Goal: Task Accomplishment & Management: Manage account settings

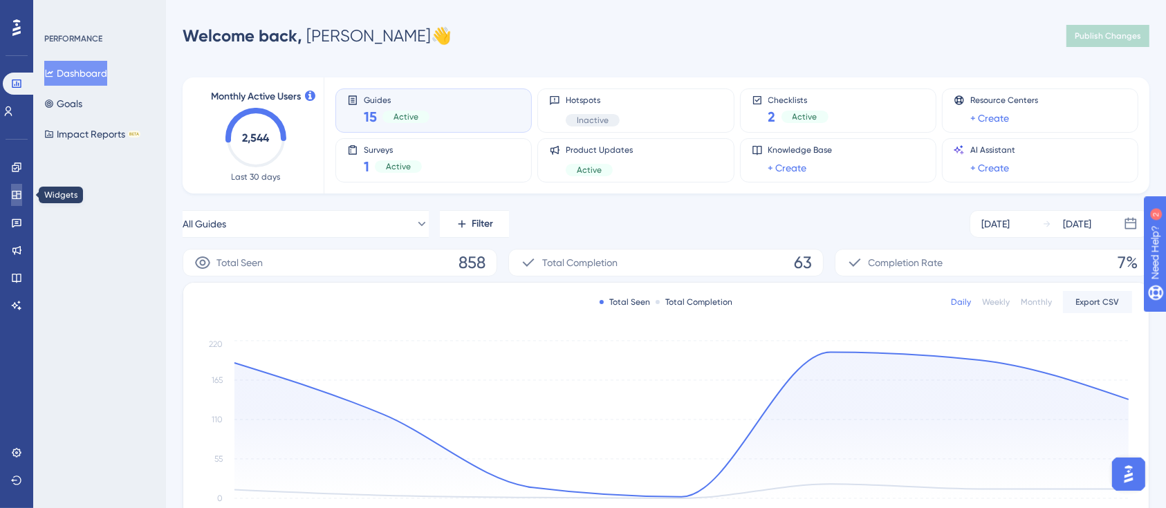
click at [22, 197] on link at bounding box center [16, 195] width 11 height 22
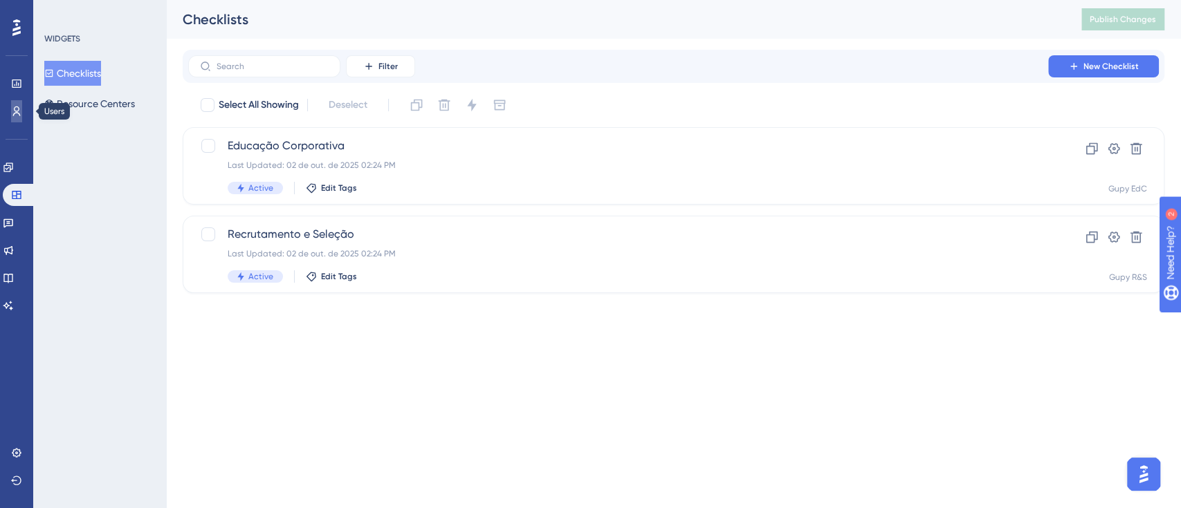
click at [22, 114] on link at bounding box center [16, 111] width 11 height 22
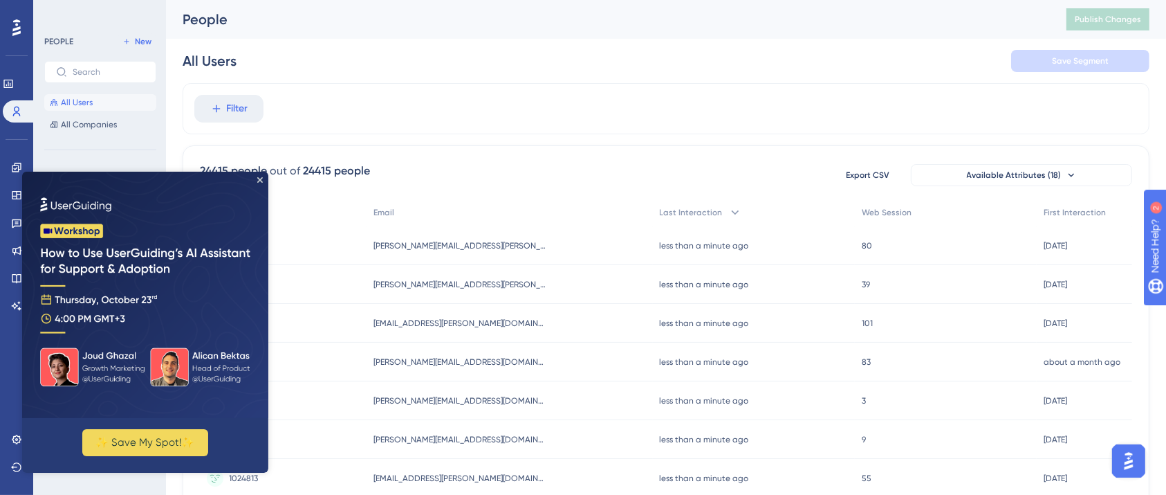
click at [264, 179] on img at bounding box center [145, 294] width 246 height 246
click at [262, 181] on icon "Close Preview" at bounding box center [260, 179] width 6 height 6
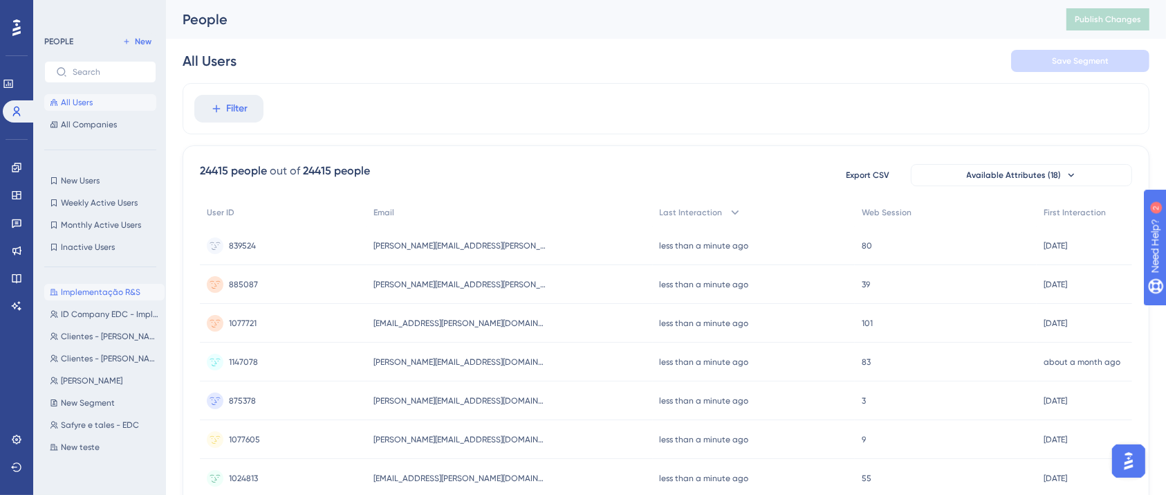
click at [108, 291] on span "Implementação R&S" at bounding box center [101, 291] width 80 height 11
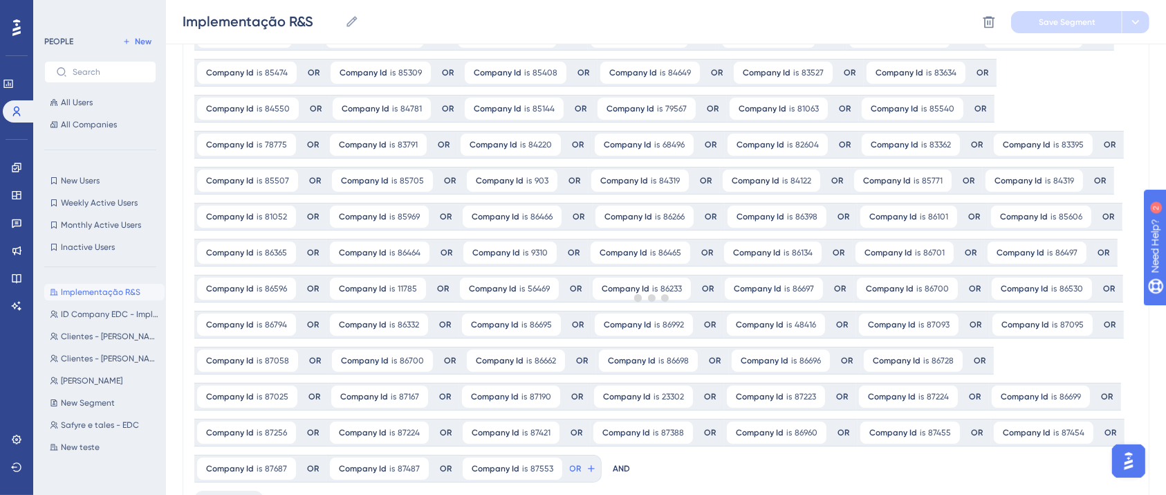
scroll to position [187, 0]
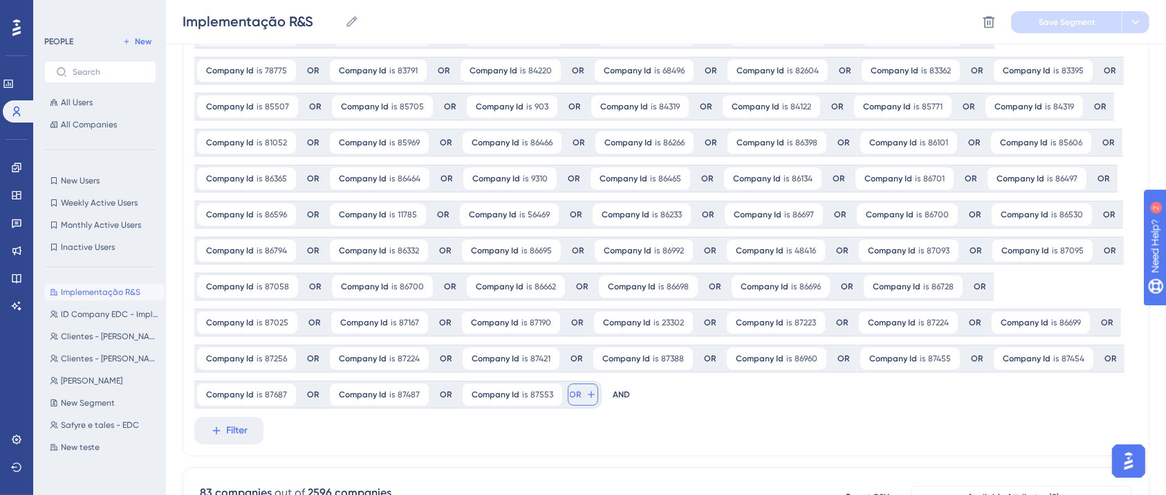
click at [582, 380] on span "OR" at bounding box center [576, 394] width 12 height 11
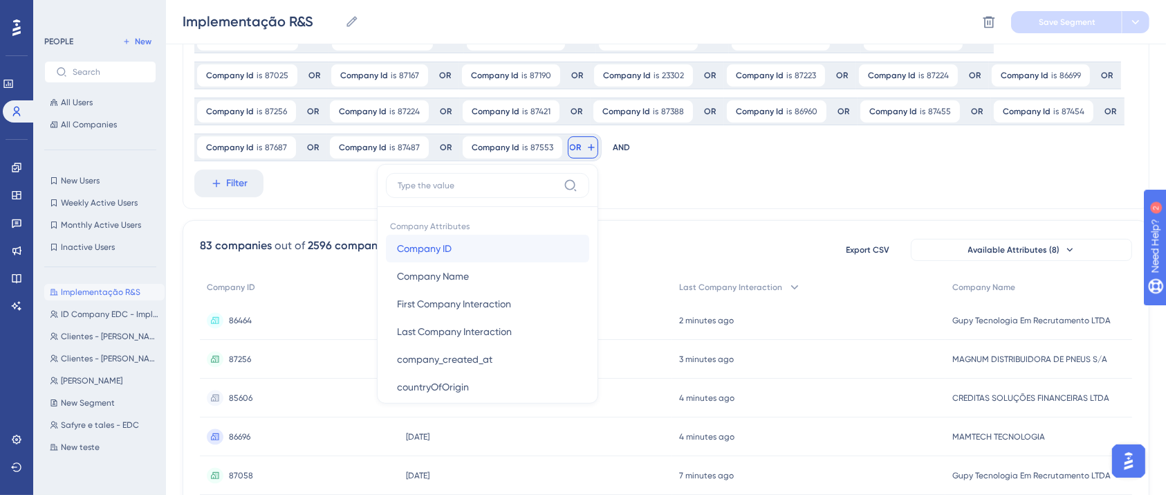
click at [589, 235] on button "Company ID Company ID" at bounding box center [487, 249] width 203 height 28
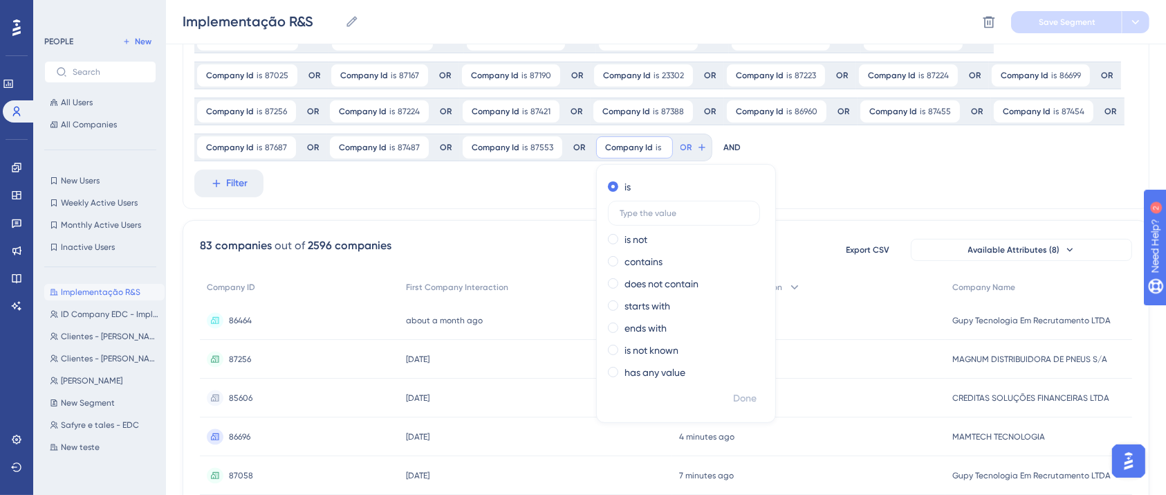
type input "86365 55939 87851 87751 87686"
drag, startPoint x: 241, startPoint y: 216, endPoint x: 493, endPoint y: 219, distance: 251.8
click at [493, 219] on div "Company Id is 2288 2288 Remove OR Company Id is 84419 84419 Remove OR Company I…" at bounding box center [666, 395] width 967 height 1483
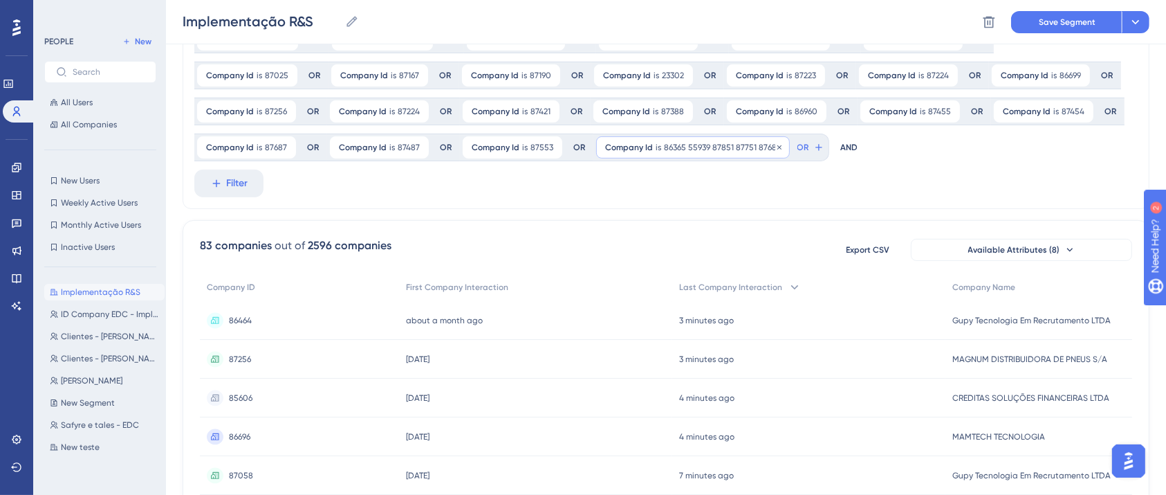
click at [664, 147] on span "86365 55939 87851 87751 87686" at bounding box center [722, 147] width 117 height 11
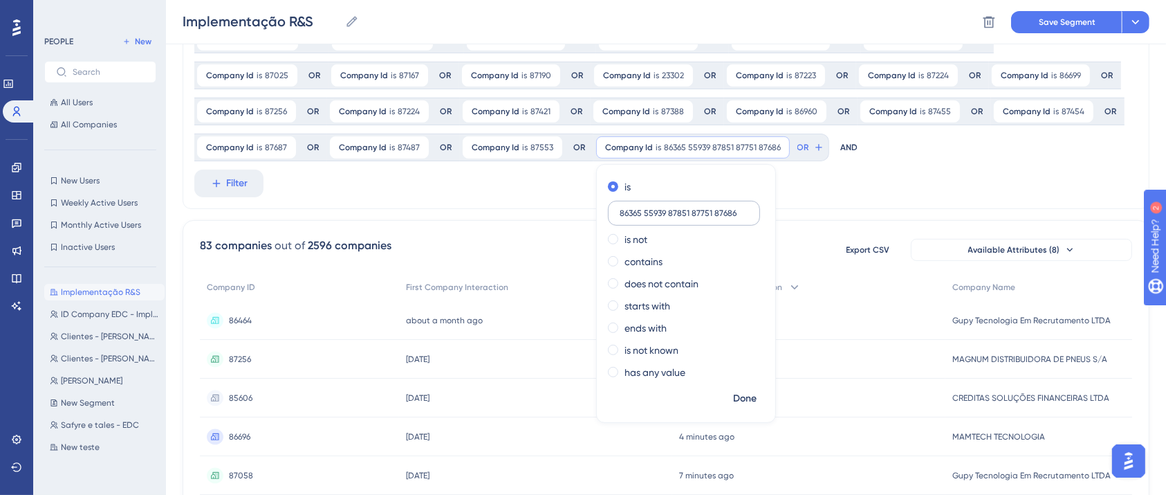
drag, startPoint x: 244, startPoint y: 213, endPoint x: 338, endPoint y: 213, distance: 93.4
click at [620, 213] on input "86365 55939 87851 87751 87686" at bounding box center [684, 213] width 129 height 10
type input "86365"
click at [733, 380] on span "Done" at bounding box center [745, 398] width 24 height 17
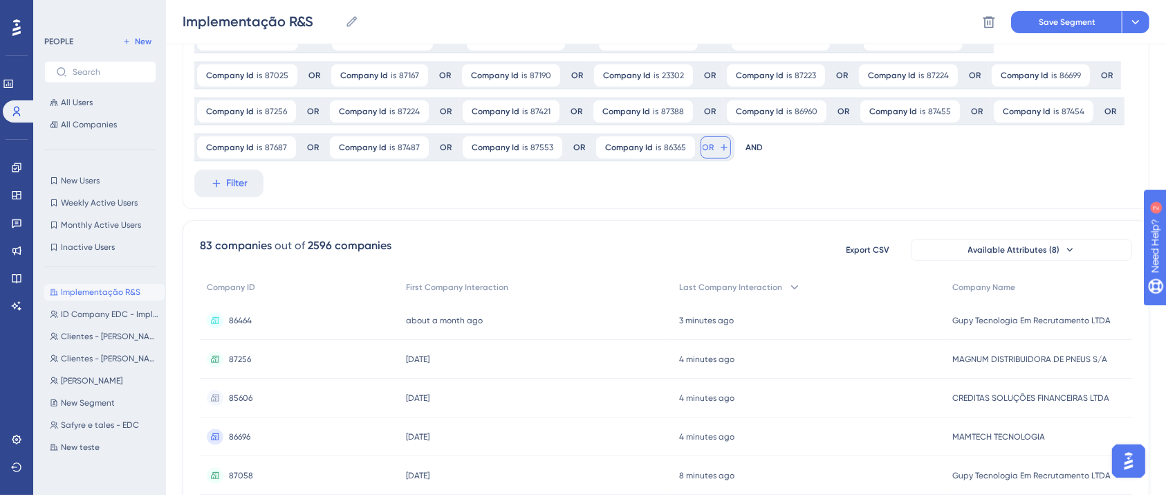
click at [703, 147] on span "OR" at bounding box center [709, 147] width 12 height 11
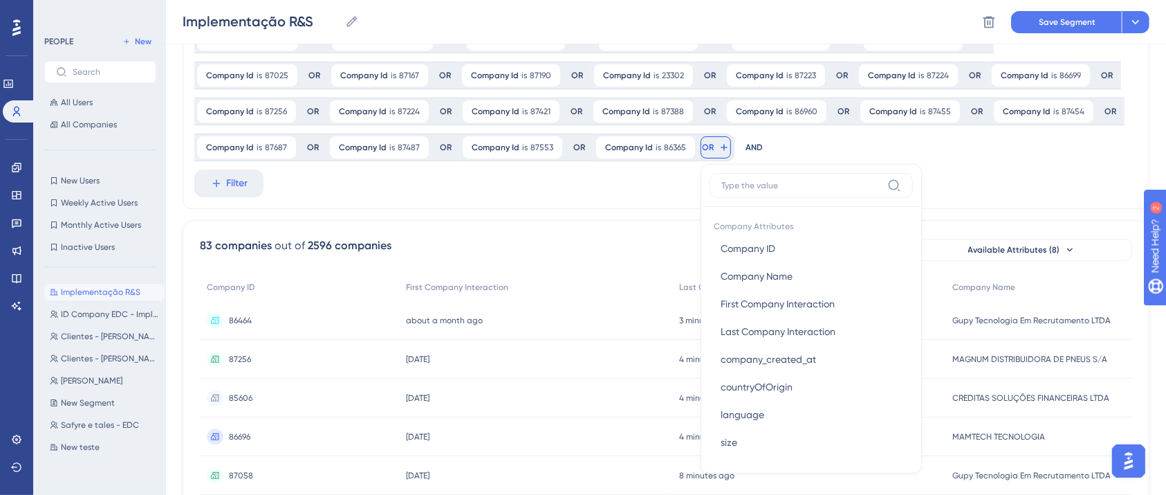
scroll to position [505, 0]
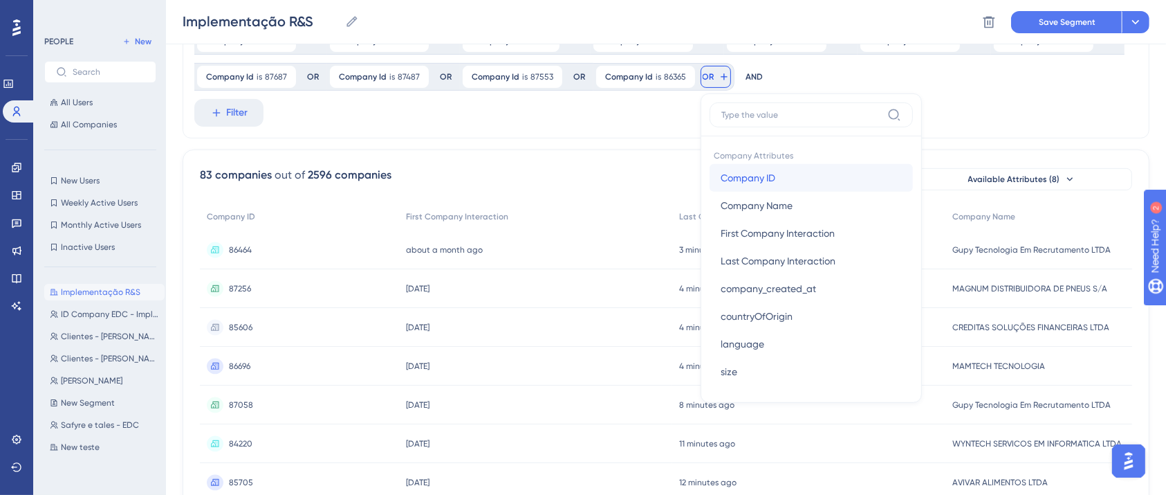
click at [721, 182] on span "Company ID" at bounding box center [748, 177] width 55 height 17
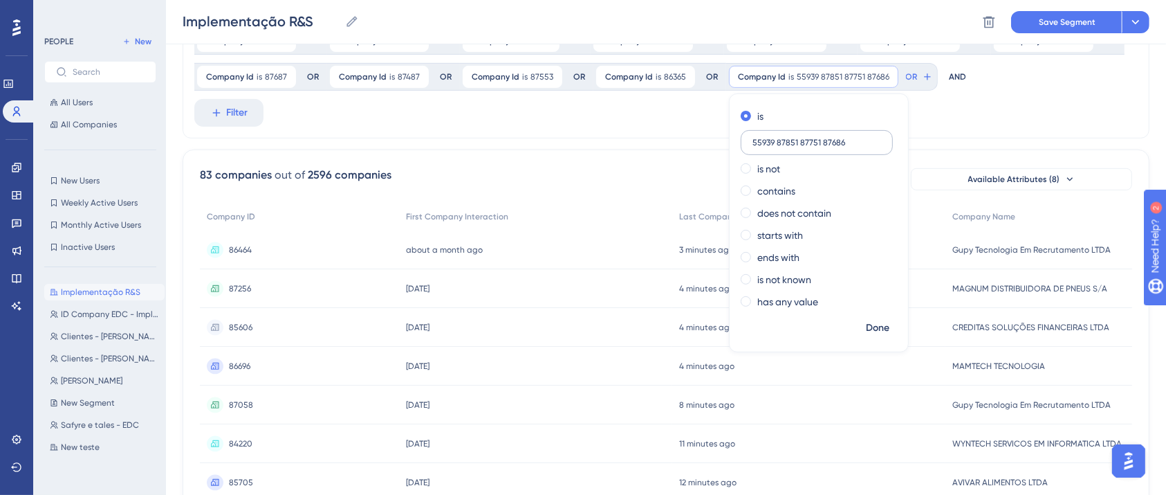
drag, startPoint x: 376, startPoint y: 142, endPoint x: 443, endPoint y: 142, distance: 66.4
click at [753, 142] on input "55939 87851 87751 87686" at bounding box center [817, 143] width 129 height 10
type input "55939"
click at [866, 329] on span "Done" at bounding box center [878, 328] width 24 height 17
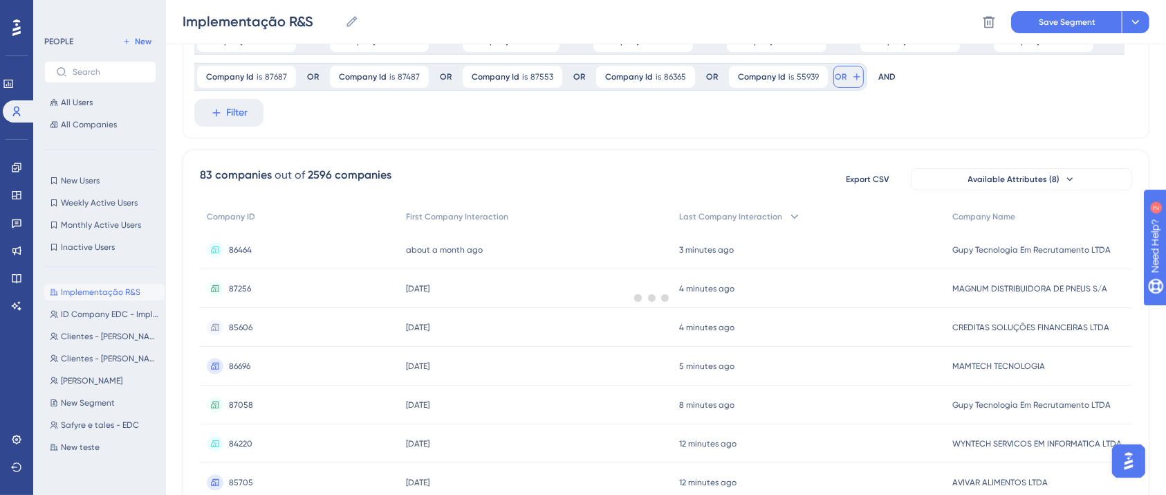
click at [836, 75] on span "OR" at bounding box center [842, 76] width 12 height 11
drag, startPoint x: 476, startPoint y: 113, endPoint x: 551, endPoint y: 113, distance: 75.4
click at [854, 113] on input "87851 87751 87686" at bounding box center [934, 114] width 160 height 11
click at [854, 118] on input "87851" at bounding box center [934, 114] width 160 height 11
click at [854, 116] on input "87851 87751 87686" at bounding box center [934, 114] width 160 height 11
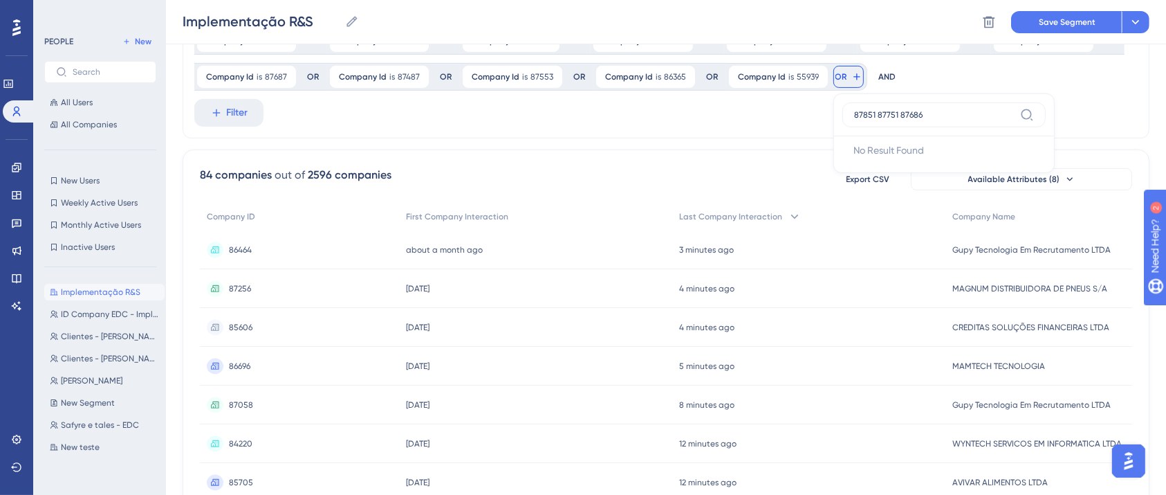
type input "87851 87751 87686"
click at [852, 77] on icon at bounding box center [857, 76] width 11 height 11
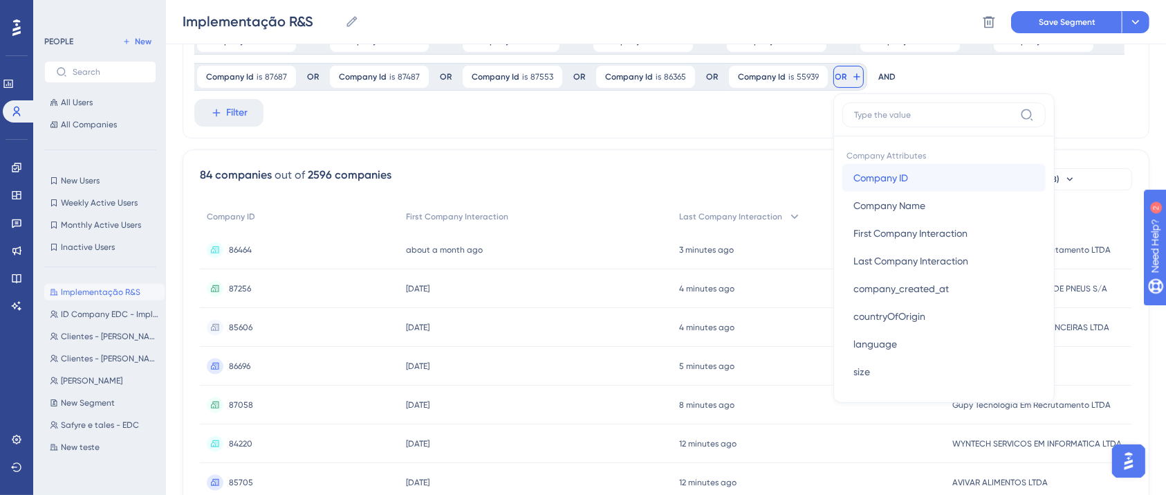
click at [854, 176] on span "Company ID" at bounding box center [881, 177] width 55 height 17
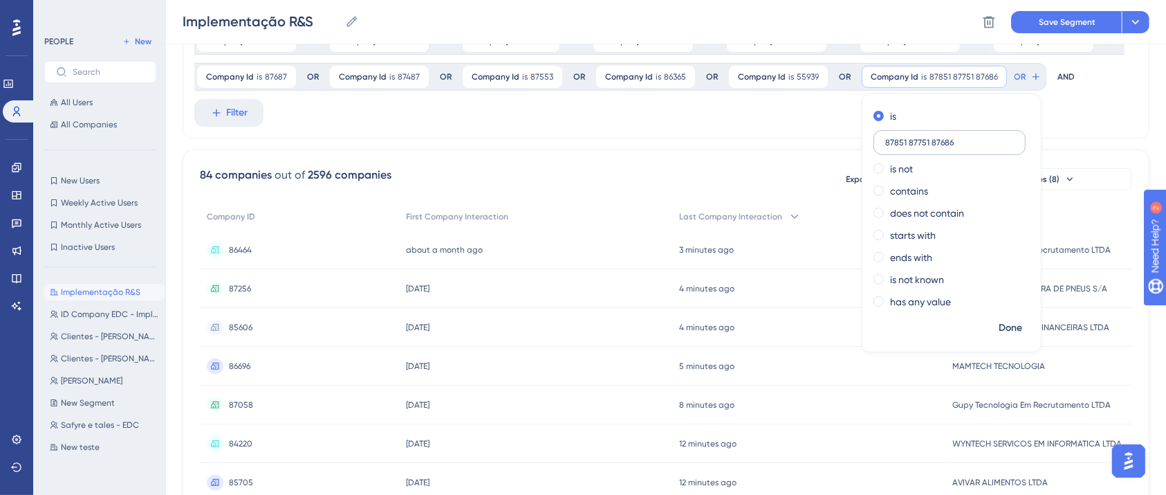
drag, startPoint x: 504, startPoint y: 143, endPoint x: 603, endPoint y: 146, distance: 99.7
click at [874, 146] on input "87851 87751 87686" at bounding box center [950, 143] width 129 height 10
type input "87851"
click at [874, 331] on button "Done" at bounding box center [1010, 327] width 39 height 25
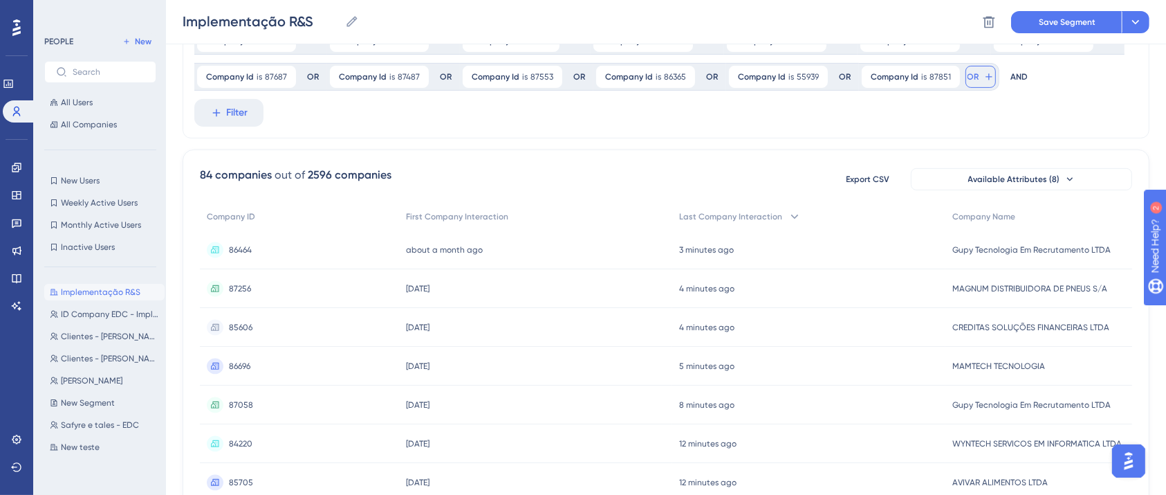
click at [874, 81] on button "OR" at bounding box center [981, 77] width 30 height 22
drag, startPoint x: 604, startPoint y: 115, endPoint x: 675, endPoint y: 120, distance: 71.5
click at [874, 120] on label "87751 87686" at bounding box center [1076, 114] width 203 height 25
type input "87751 87686"
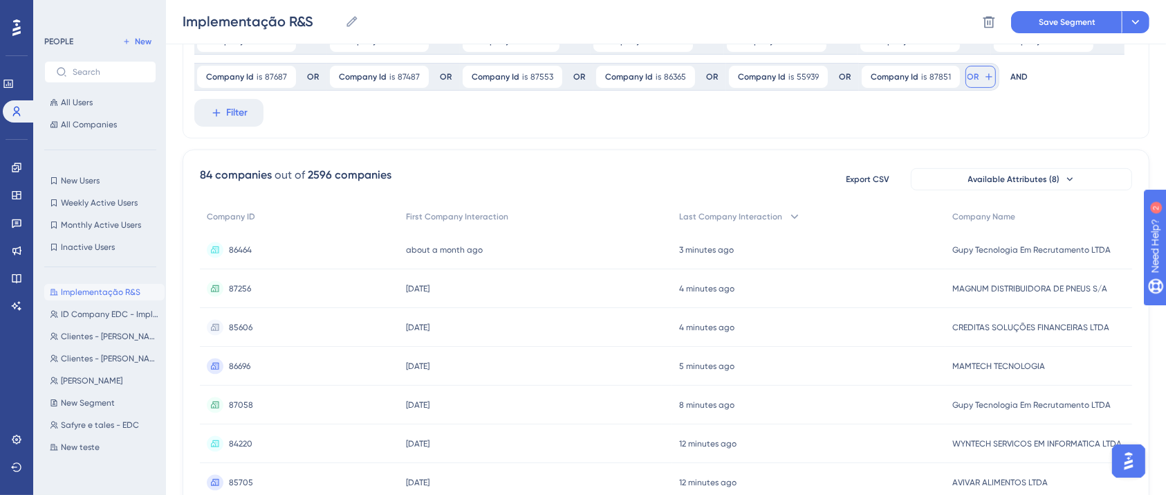
click at [874, 75] on button "OR" at bounding box center [981, 77] width 30 height 22
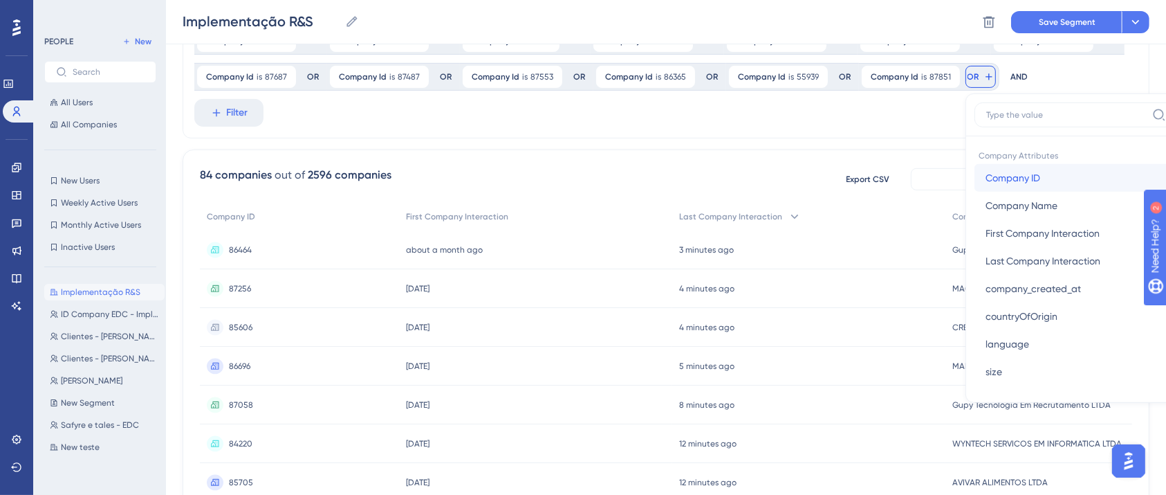
click at [874, 181] on span "Company ID" at bounding box center [1013, 177] width 55 height 17
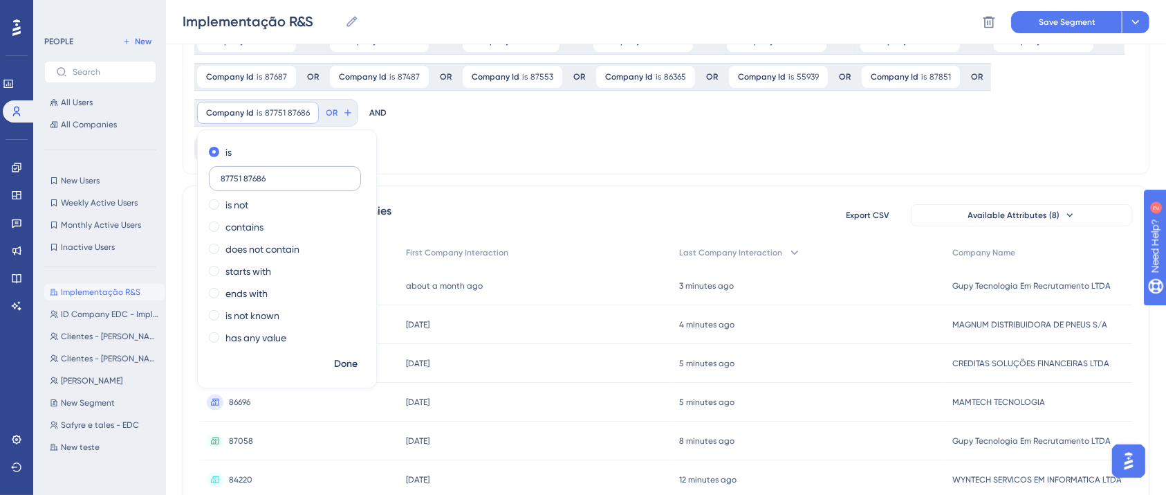
drag, startPoint x: 636, startPoint y: 143, endPoint x: 674, endPoint y: 141, distance: 38.1
click at [349, 174] on input "87751 87686" at bounding box center [285, 179] width 129 height 10
type input "87751"
click at [358, 356] on span "Done" at bounding box center [346, 364] width 24 height 17
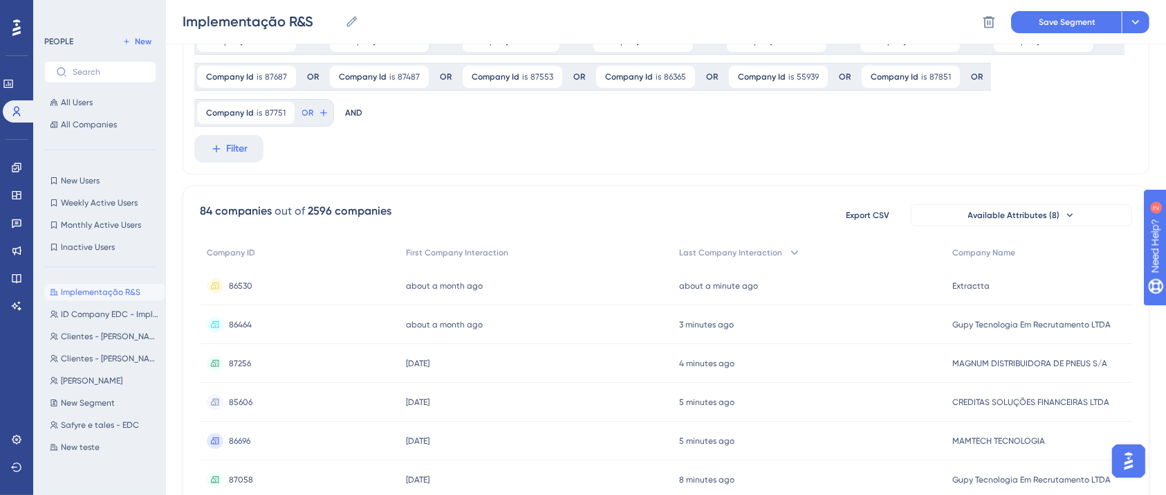
click at [334, 99] on div "Company Id is 87751 87751 Remove OR" at bounding box center [264, 113] width 140 height 28
click at [314, 107] on span "OR" at bounding box center [308, 112] width 12 height 11
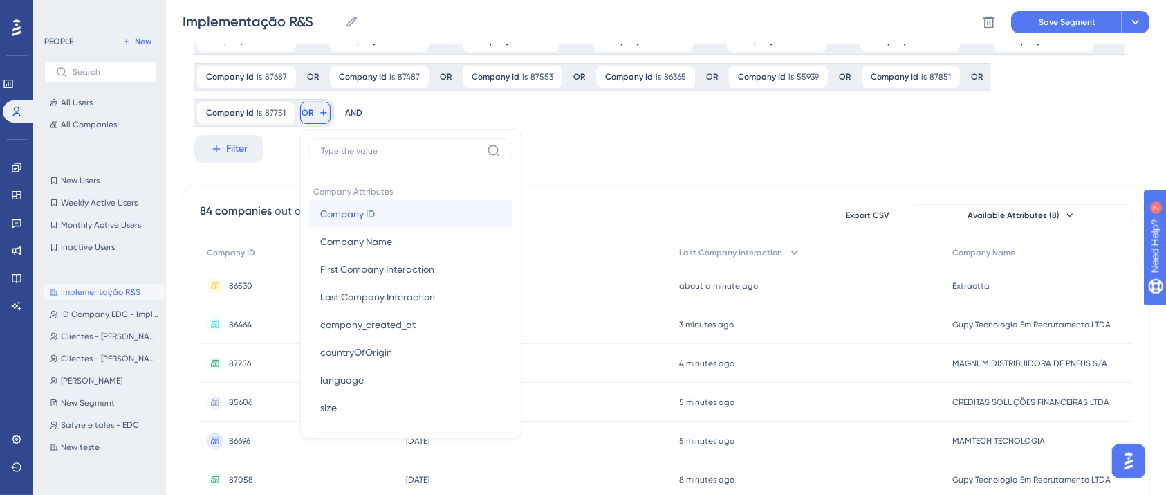
click at [375, 205] on span "Company ID" at bounding box center [347, 213] width 55 height 17
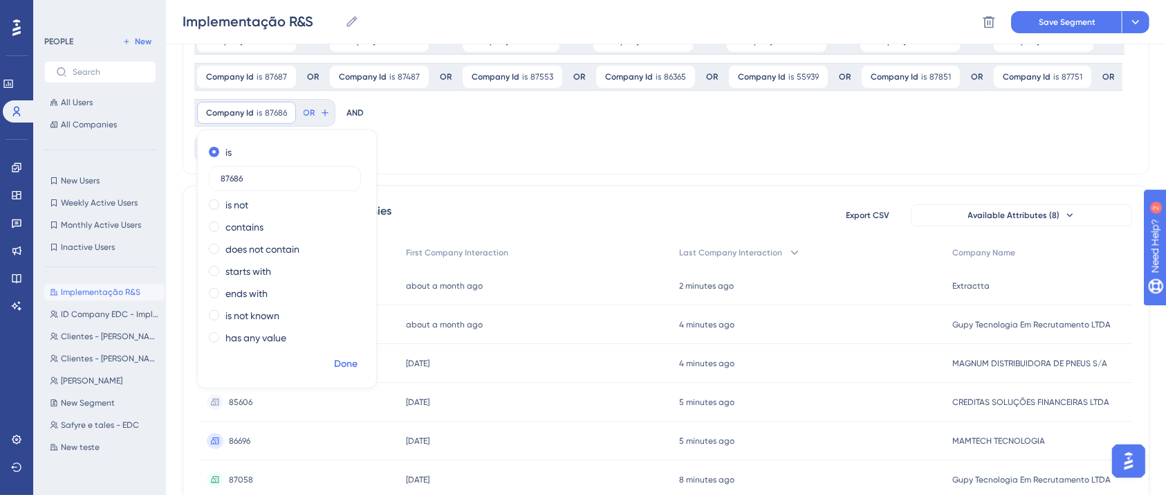
type input "87686"
click at [358, 356] on span "Done" at bounding box center [346, 364] width 24 height 17
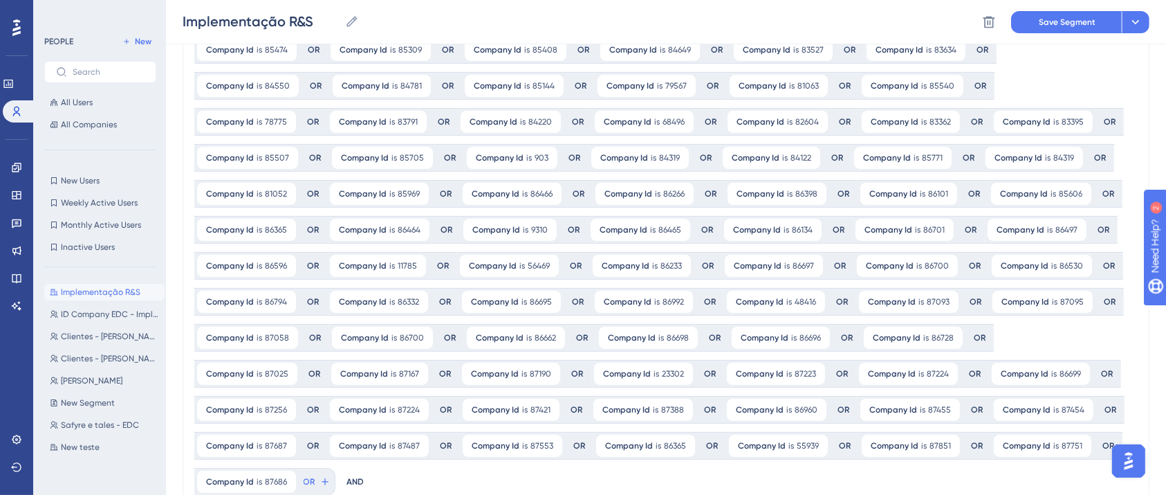
scroll to position [0, 0]
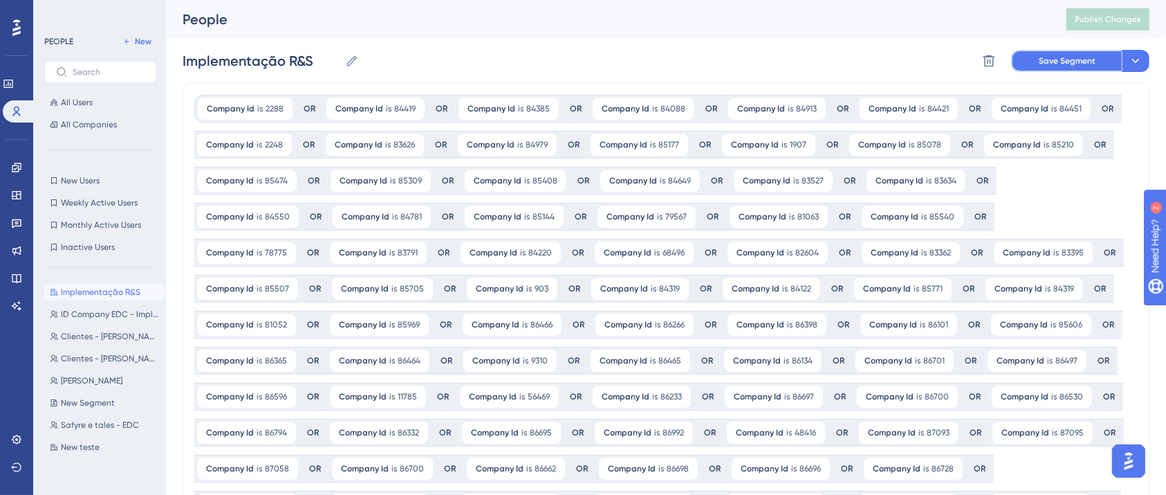
click at [874, 61] on span "Save Segment" at bounding box center [1067, 60] width 57 height 11
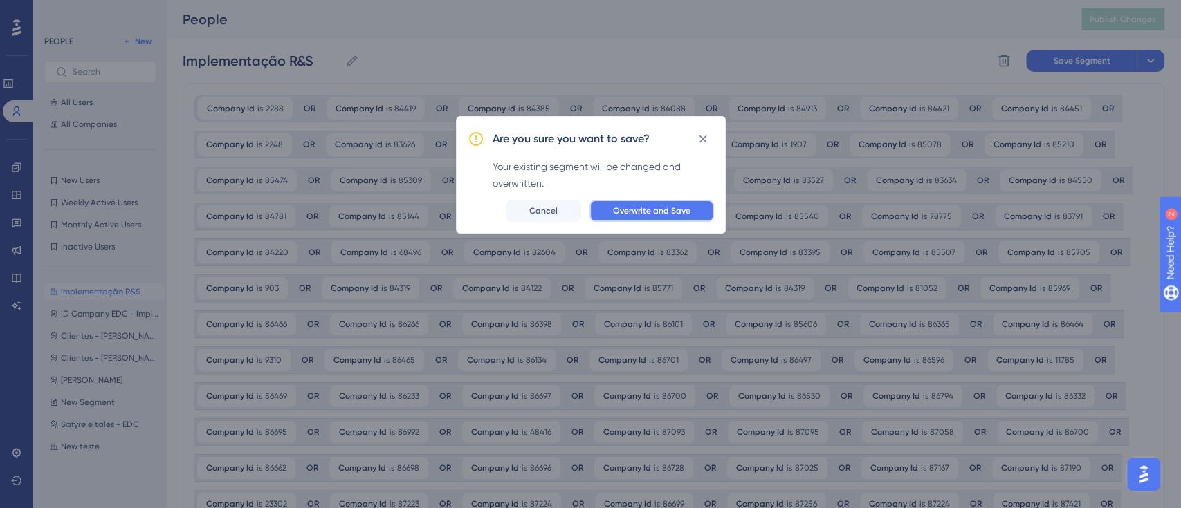
click at [636, 217] on button "Overwrite and Save" at bounding box center [651, 211] width 125 height 22
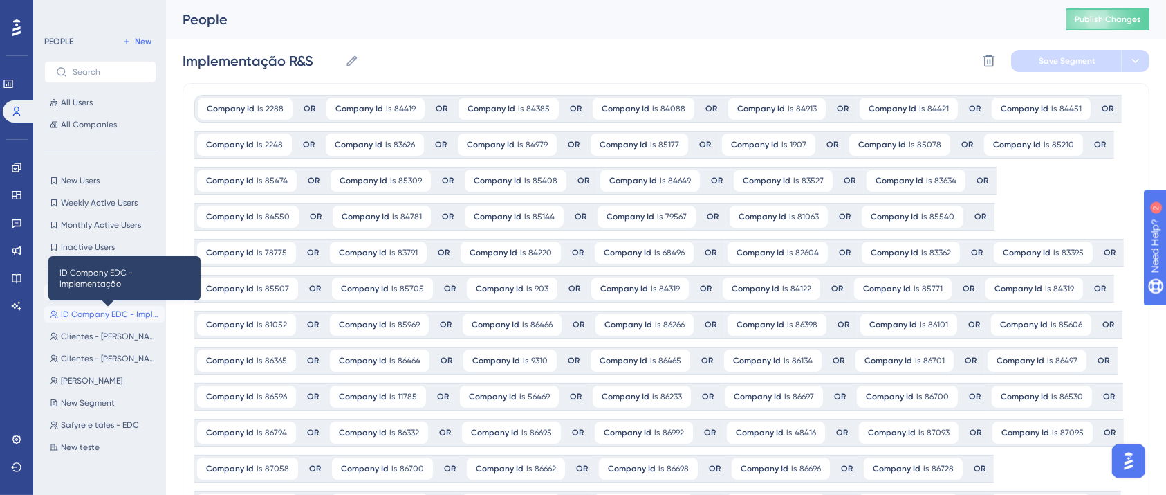
click at [106, 318] on span "ID Company EDC - Implementação" at bounding box center [110, 314] width 98 height 11
type input "ID Company EDC - Implementação"
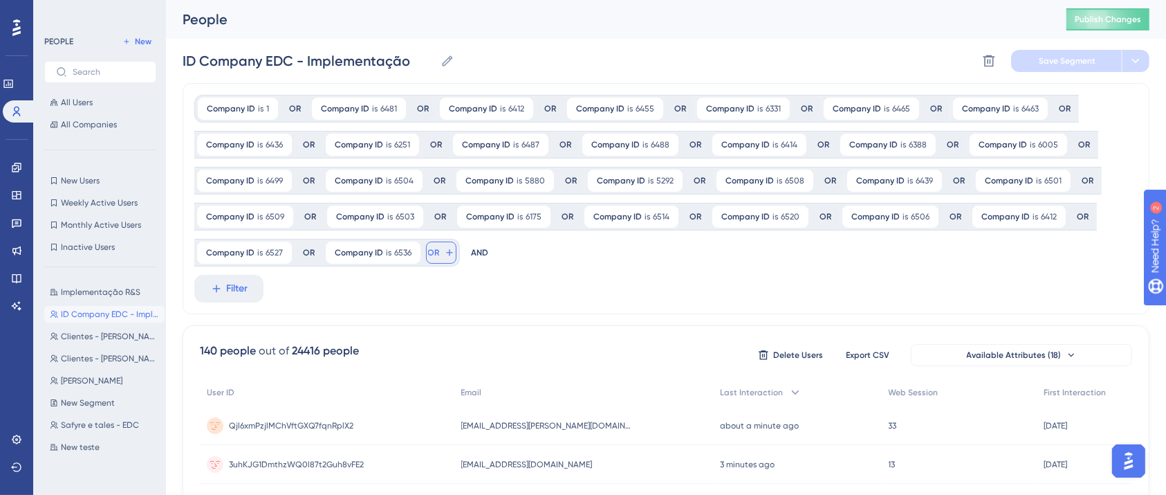
click at [437, 252] on span "OR" at bounding box center [434, 252] width 12 height 11
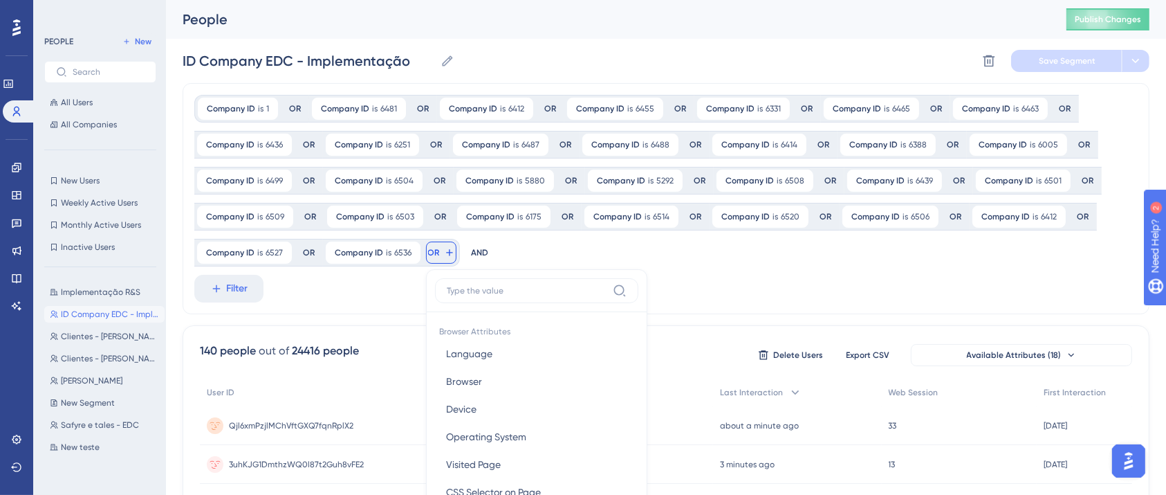
scroll to position [166, 0]
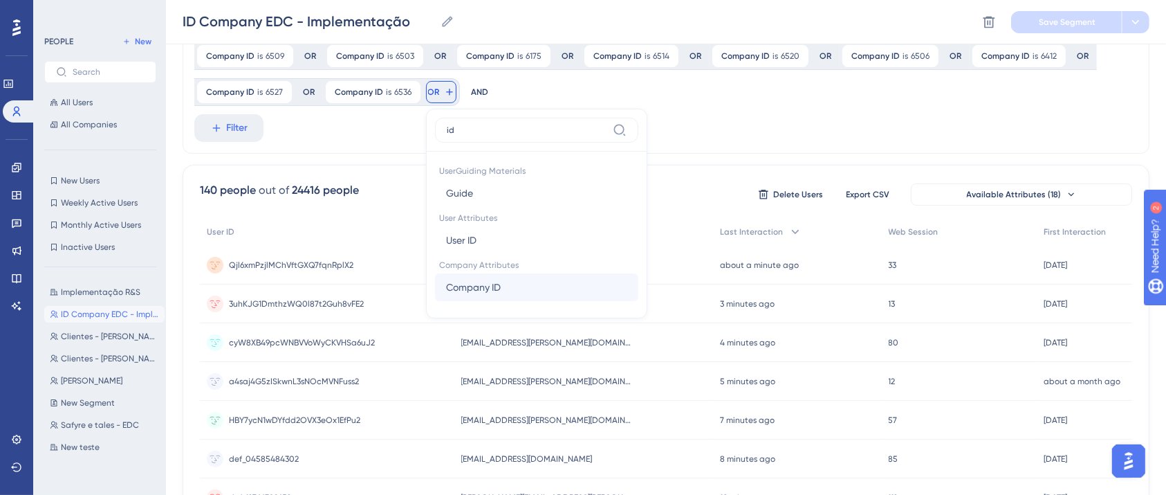
type input "id"
click at [477, 293] on span "Company ID" at bounding box center [473, 287] width 55 height 17
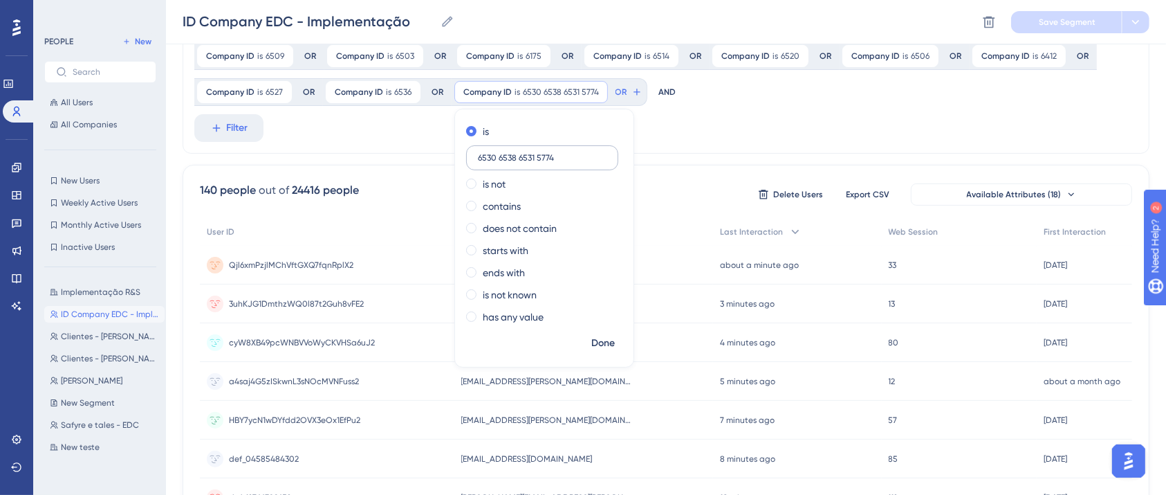
drag, startPoint x: 495, startPoint y: 158, endPoint x: 569, endPoint y: 158, distance: 74.7
click at [569, 158] on input "6530 6538 6531 5774" at bounding box center [542, 158] width 129 height 10
type input "6530"
click at [600, 337] on span "Done" at bounding box center [603, 343] width 24 height 17
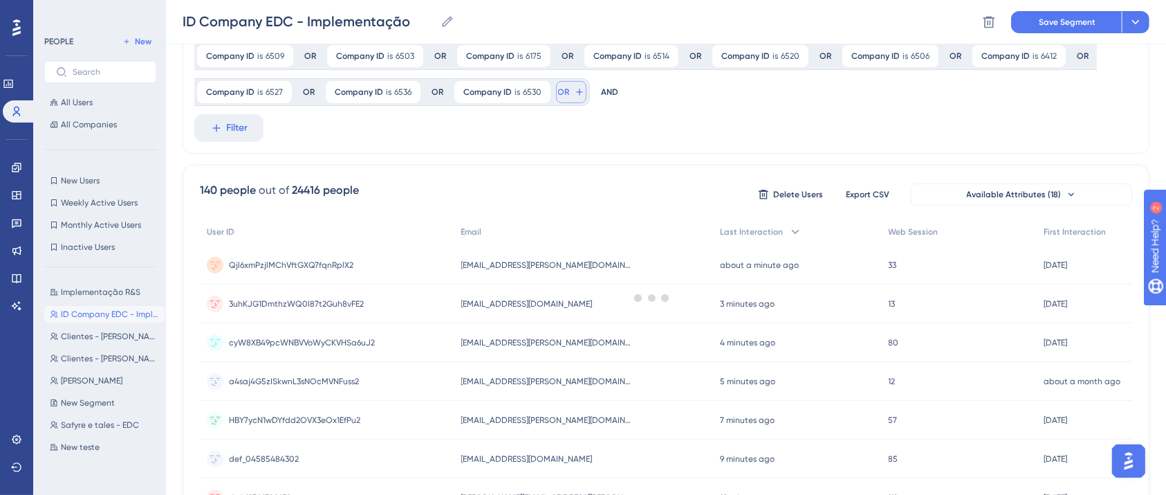
click at [565, 90] on span "OR" at bounding box center [564, 91] width 12 height 11
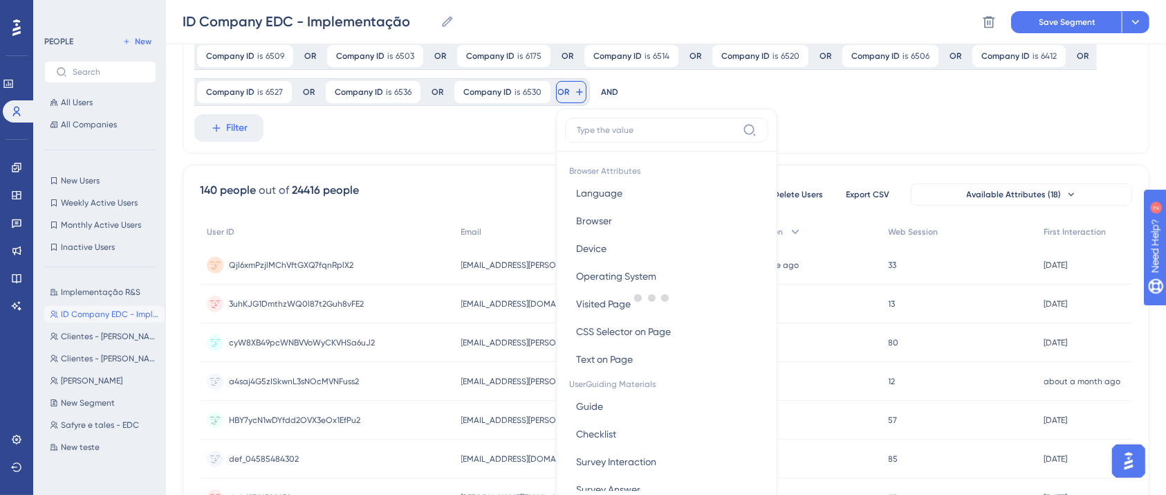
scroll to position [222, 0]
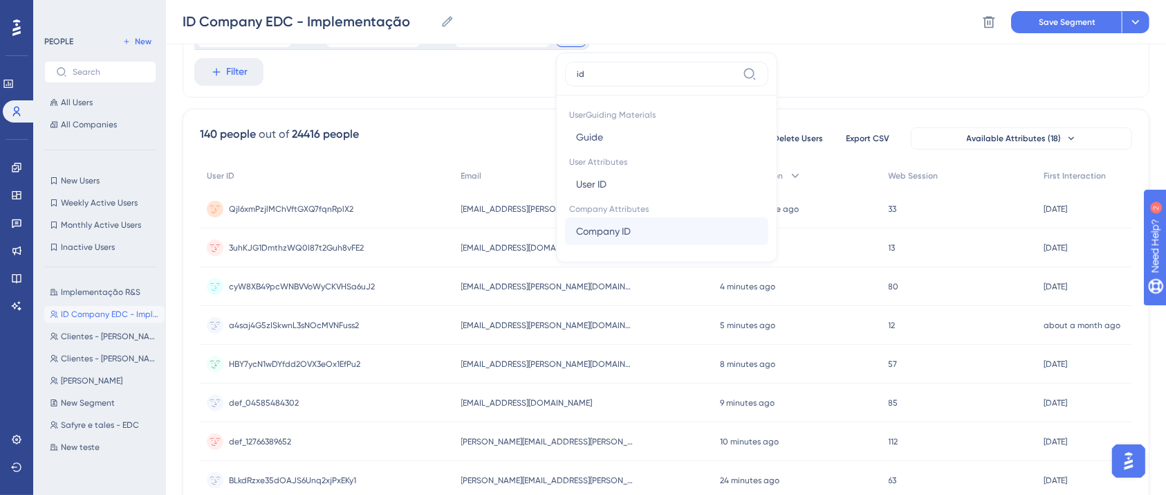
type input "id"
click at [603, 236] on span "Company ID" at bounding box center [603, 231] width 55 height 17
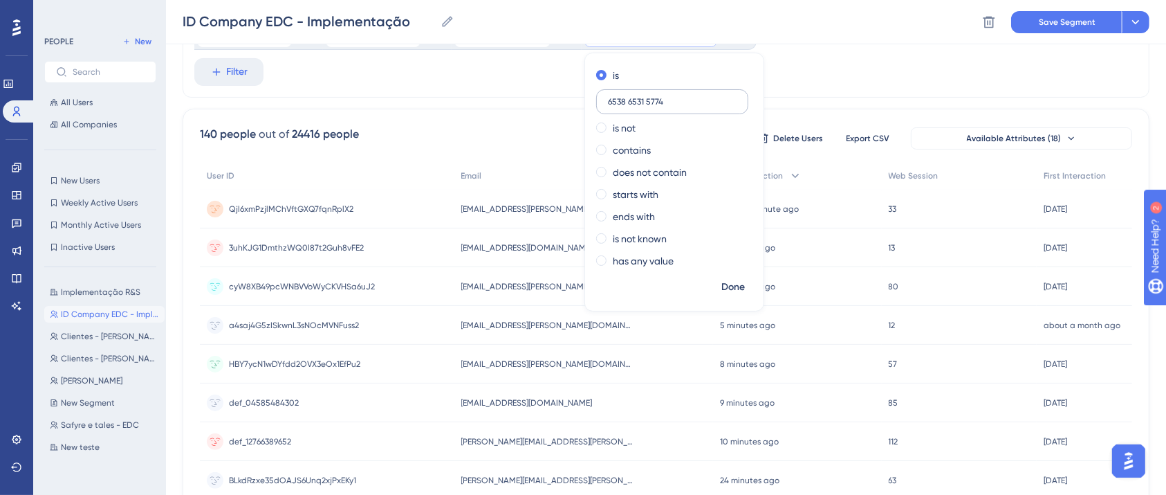
drag, startPoint x: 625, startPoint y: 100, endPoint x: 675, endPoint y: 93, distance: 50.3
click at [675, 93] on label "6538 6531 5774" at bounding box center [672, 101] width 152 height 25
type input "6538"
click at [734, 295] on button "Done" at bounding box center [733, 287] width 39 height 25
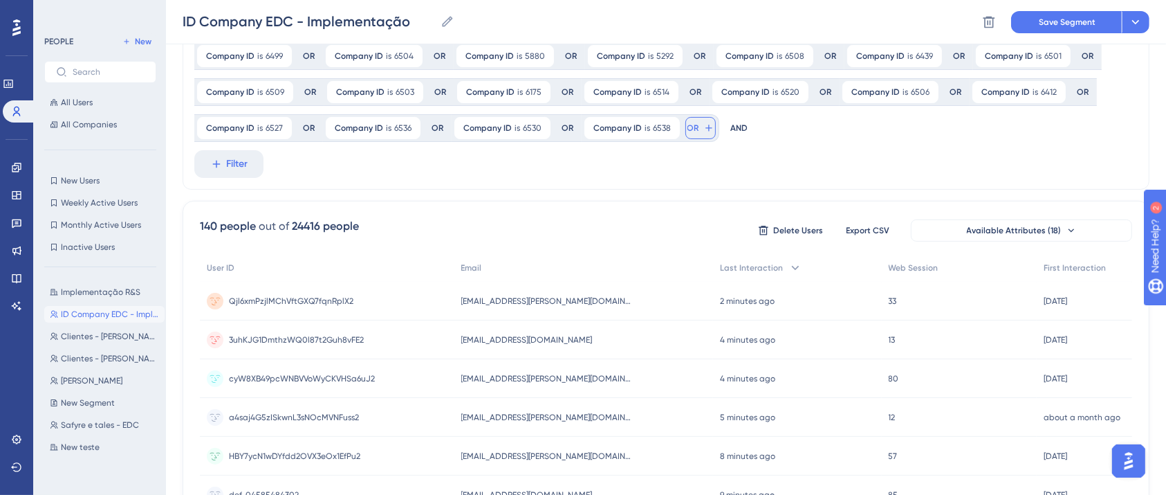
click at [695, 125] on span "OR" at bounding box center [694, 127] width 12 height 11
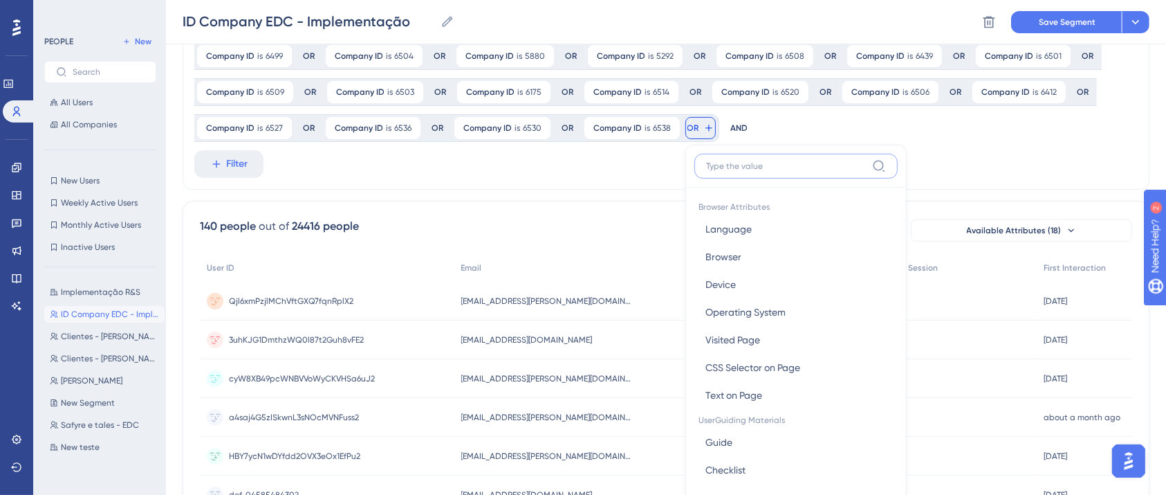
scroll to position [205, 0]
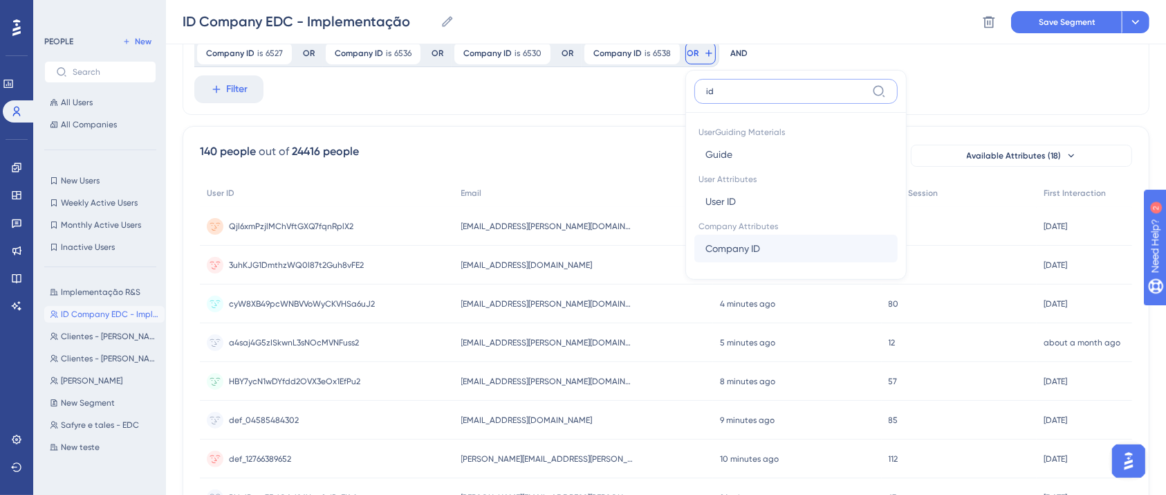
type input "id"
click at [726, 250] on span "Company ID" at bounding box center [733, 248] width 55 height 17
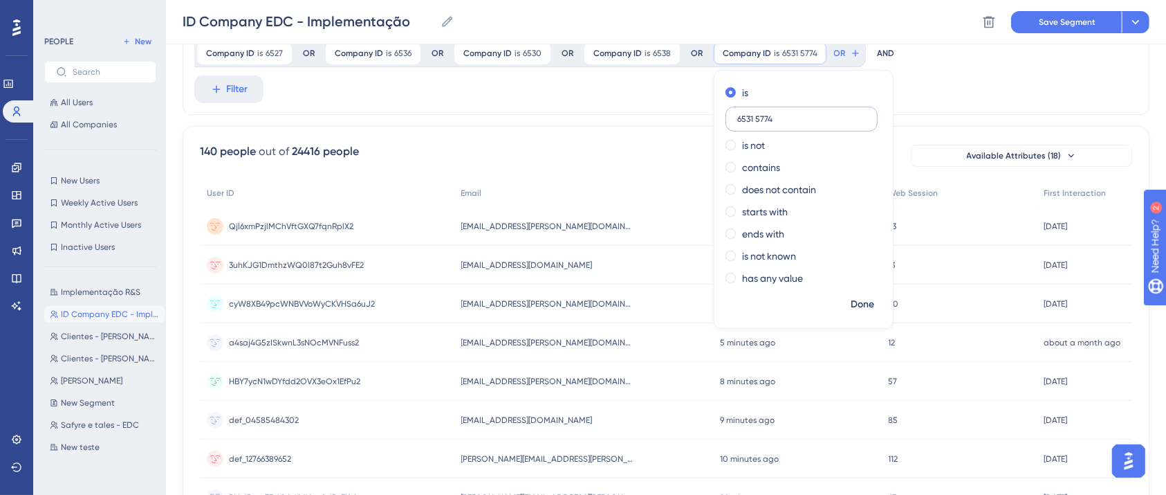
drag, startPoint x: 751, startPoint y: 118, endPoint x: 855, endPoint y: 116, distance: 103.8
click at [855, 116] on input "6531 5774" at bounding box center [801, 119] width 129 height 10
type input "6531"
click at [858, 307] on span "Done" at bounding box center [863, 304] width 24 height 17
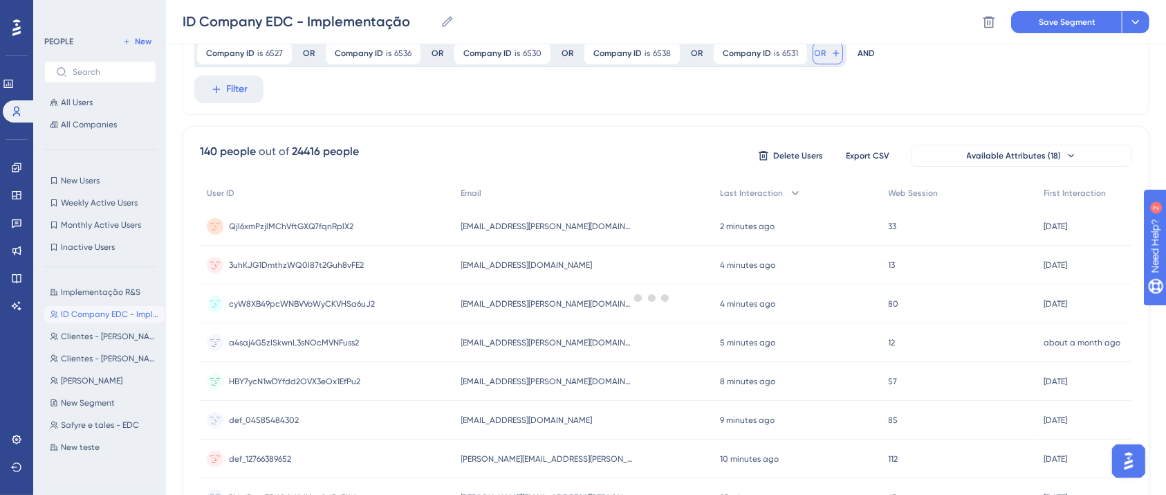
click at [815, 57] on span "OR" at bounding box center [821, 53] width 12 height 11
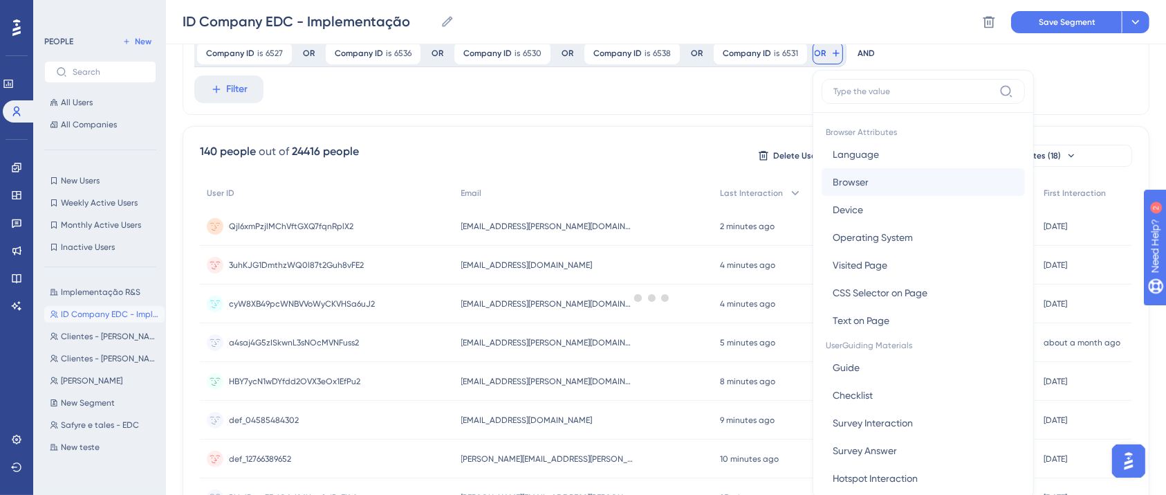
scroll to position [241, 0]
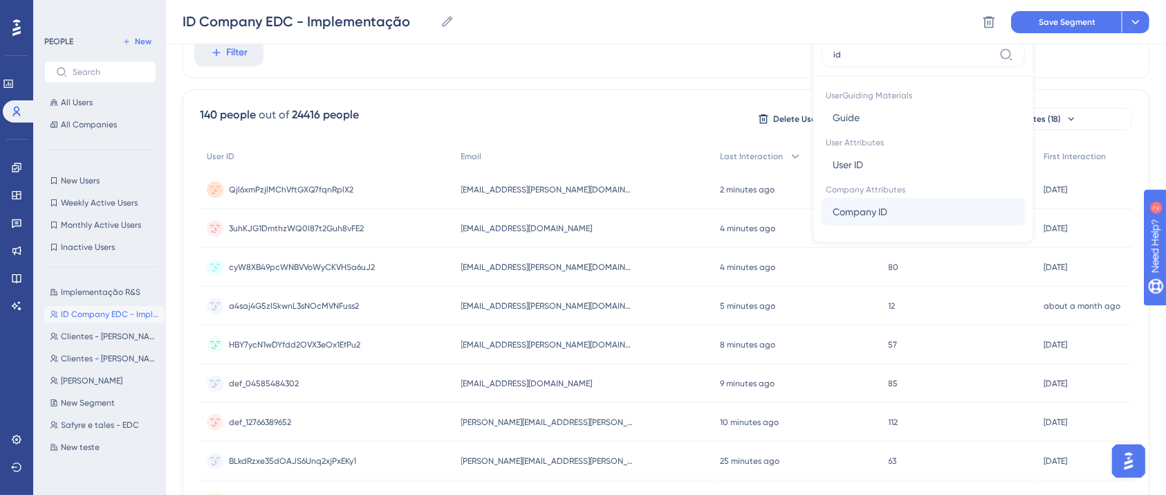
type input "id"
click at [841, 212] on span "Company ID" at bounding box center [860, 211] width 55 height 17
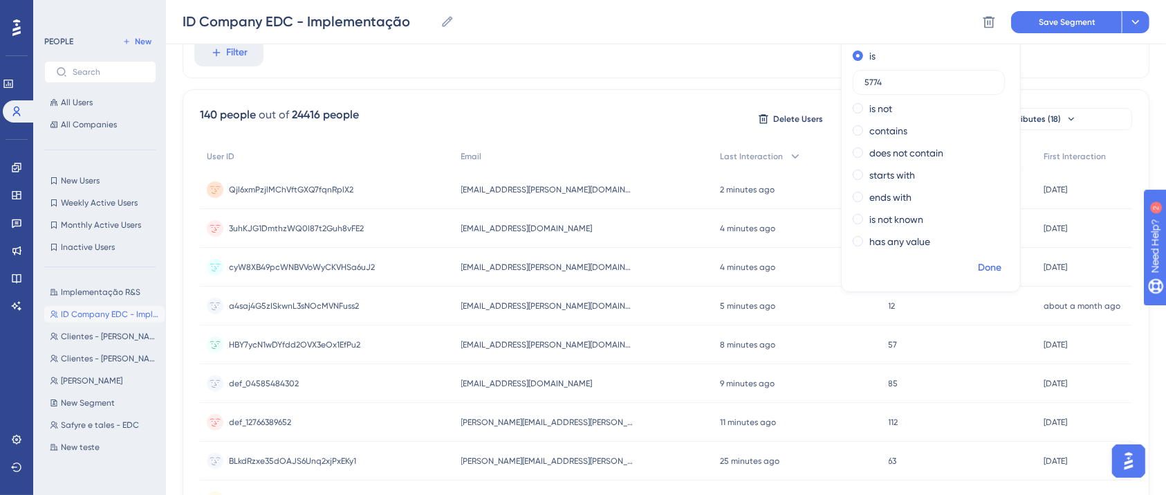
type input "5774"
click at [874, 268] on span "Done" at bounding box center [990, 267] width 24 height 17
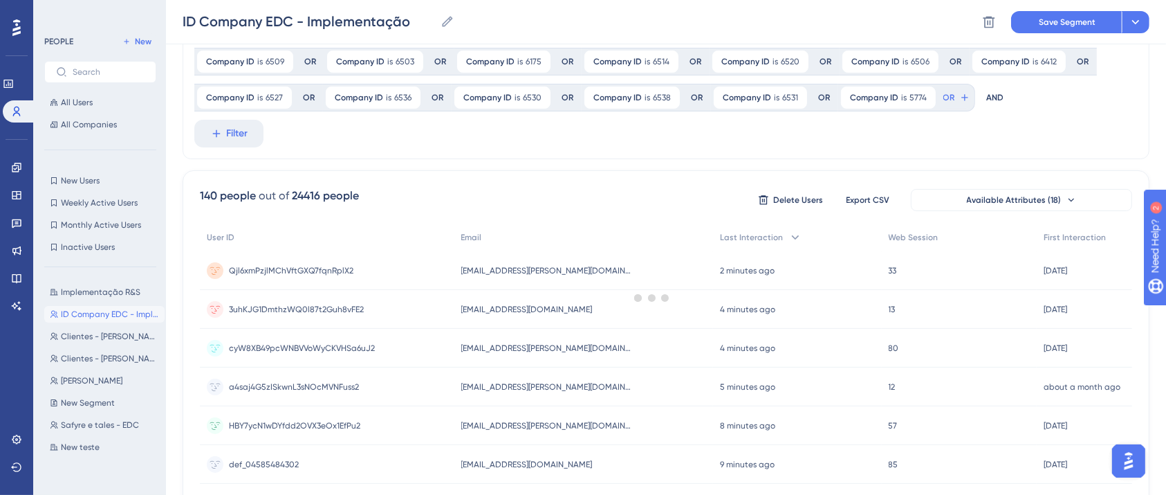
scroll to position [57, 0]
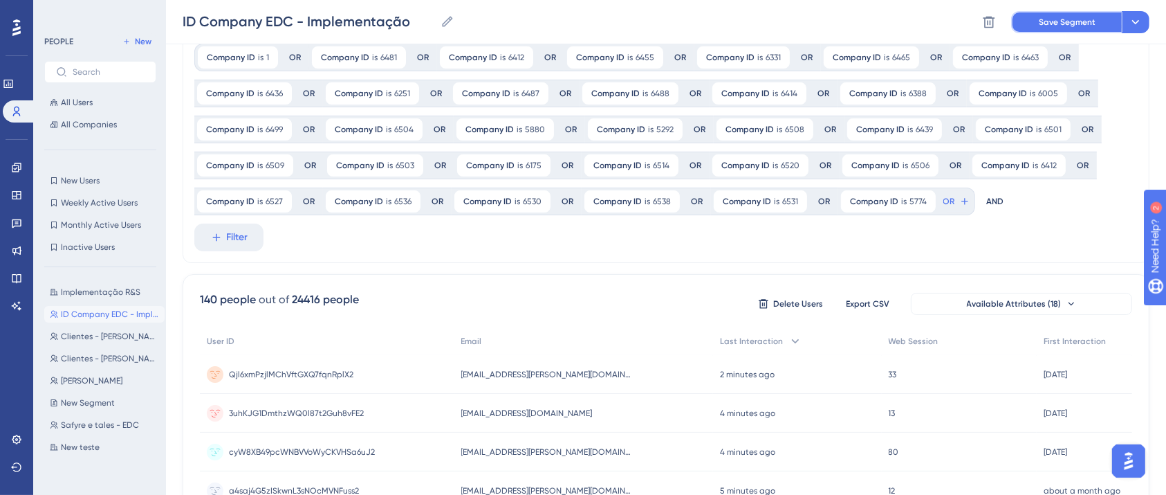
click at [874, 17] on span "Save Segment" at bounding box center [1067, 22] width 57 height 11
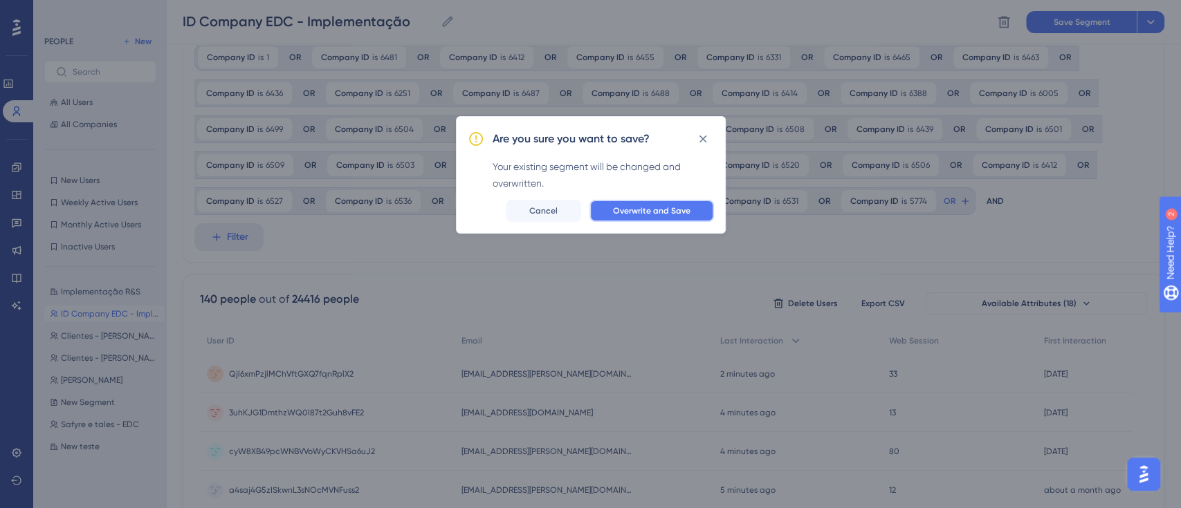
click at [655, 200] on button "Overwrite and Save" at bounding box center [651, 211] width 125 height 22
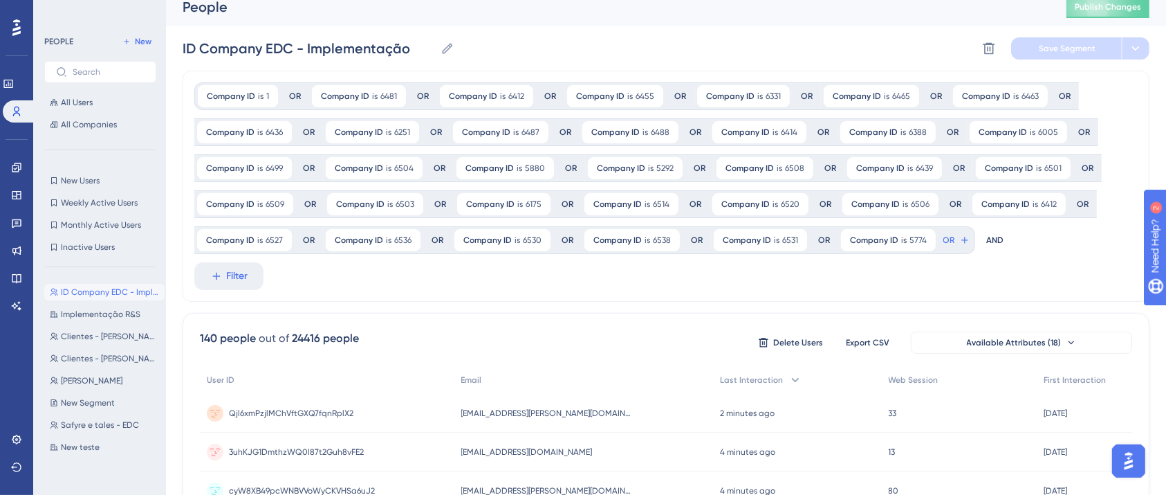
scroll to position [0, 0]
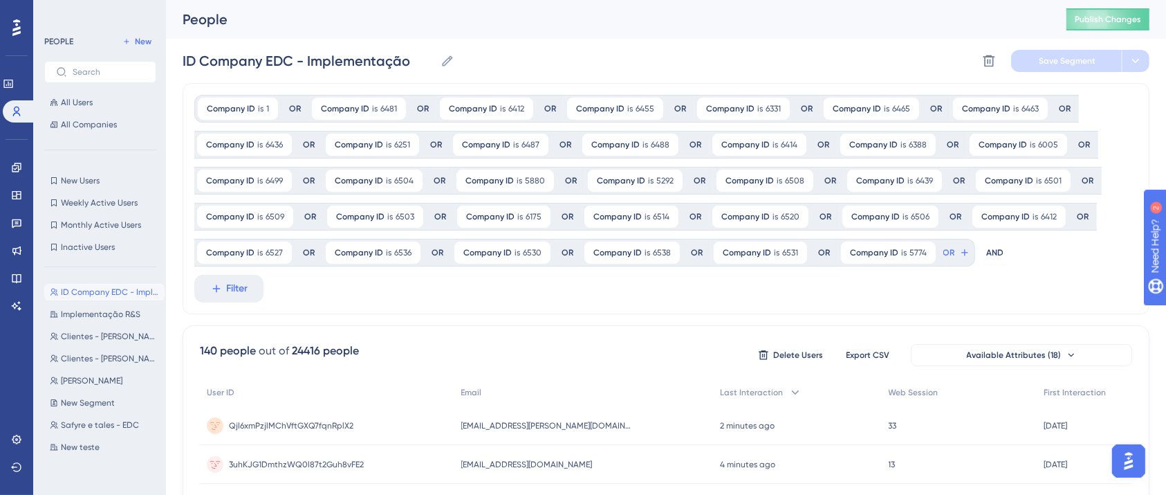
click at [382, 280] on div "Company ID is 1 1 Remove OR Company ID is 6481 6481 Remove OR Company ID is 641…" at bounding box center [666, 198] width 967 height 231
click at [874, 19] on span "Publish Changes" at bounding box center [1108, 19] width 66 height 11
